Goal: Information Seeking & Learning: Learn about a topic

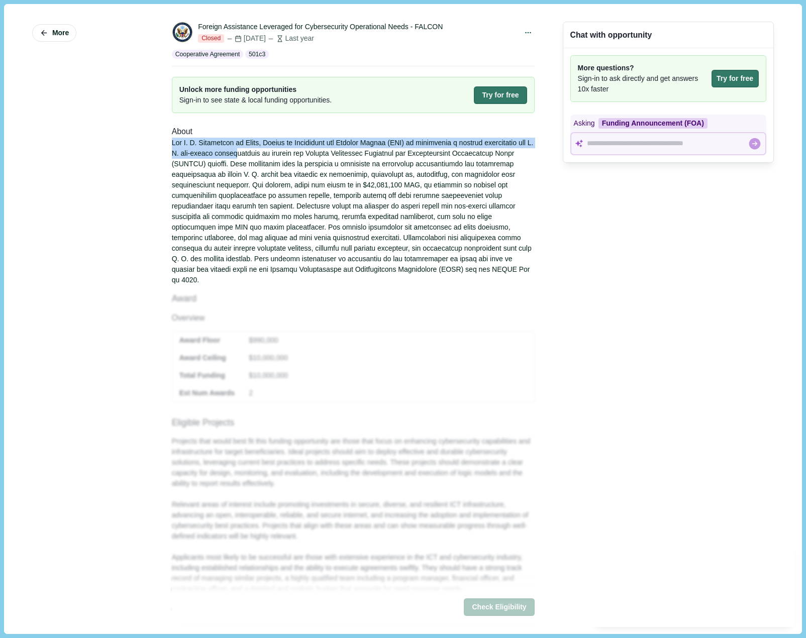
drag, startPoint x: 177, startPoint y: 143, endPoint x: 258, endPoint y: 165, distance: 83.4
click at [253, 160] on div at bounding box center [353, 212] width 363 height 148
click at [270, 183] on div at bounding box center [353, 212] width 363 height 148
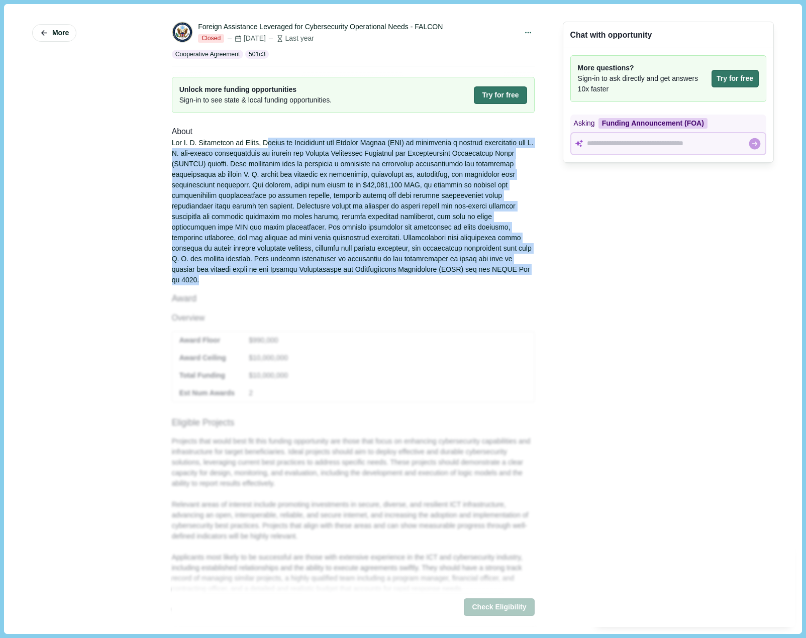
drag, startPoint x: 441, startPoint y: 266, endPoint x: 270, endPoint y: 143, distance: 210.8
click at [270, 143] on div at bounding box center [353, 212] width 363 height 148
click at [271, 169] on div at bounding box center [353, 212] width 363 height 148
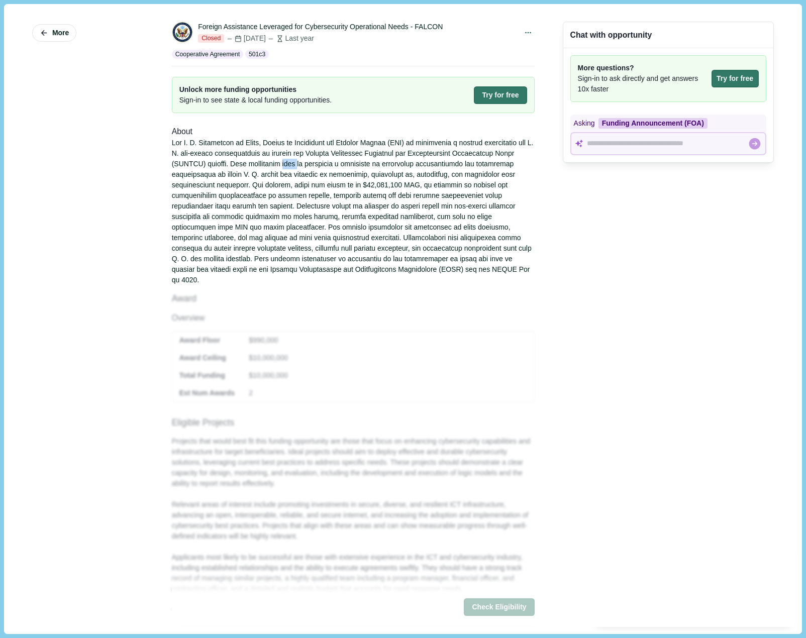
click at [271, 169] on div at bounding box center [353, 212] width 363 height 148
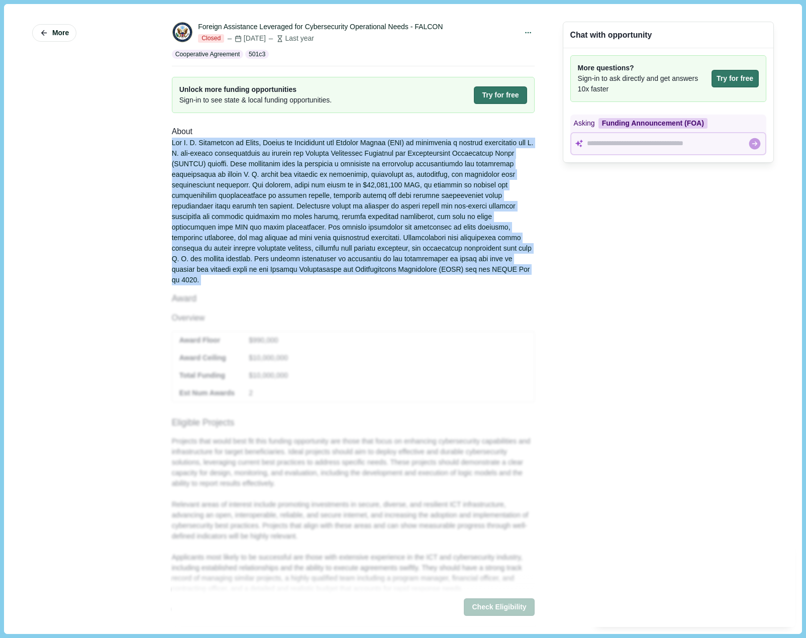
click at [271, 169] on div at bounding box center [353, 212] width 363 height 148
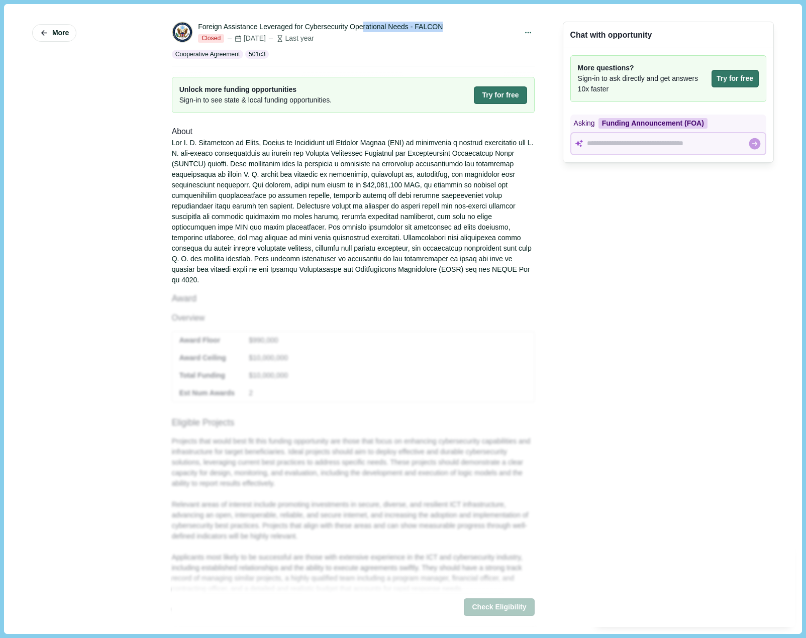
drag, startPoint x: 454, startPoint y: 25, endPoint x: 363, endPoint y: 24, distance: 91.4
click at [362, 25] on div "Foreign Assistance Leveraged for Cybersecurity Operational Needs - FALCON" at bounding box center [358, 27] width 320 height 11
click at [363, 24] on div "Foreign Assistance Leveraged for Cybersecurity Operational Needs - FALCON" at bounding box center [320, 27] width 245 height 11
drag, startPoint x: 441, startPoint y: 25, endPoint x: 196, endPoint y: 29, distance: 244.2
click at [198, 29] on div "Foreign Assistance Leveraged for Cybersecurity Operational Needs - FALCON" at bounding box center [320, 27] width 245 height 11
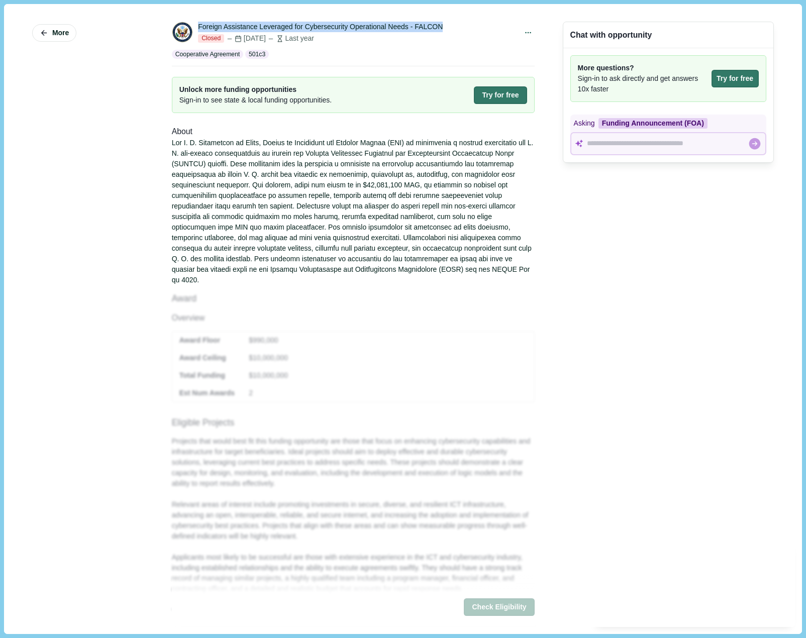
copy div "Foreign Assistance Leveraged for Cybersecurity Operational Needs - FALCON"
